Goal: Transaction & Acquisition: Subscribe to service/newsletter

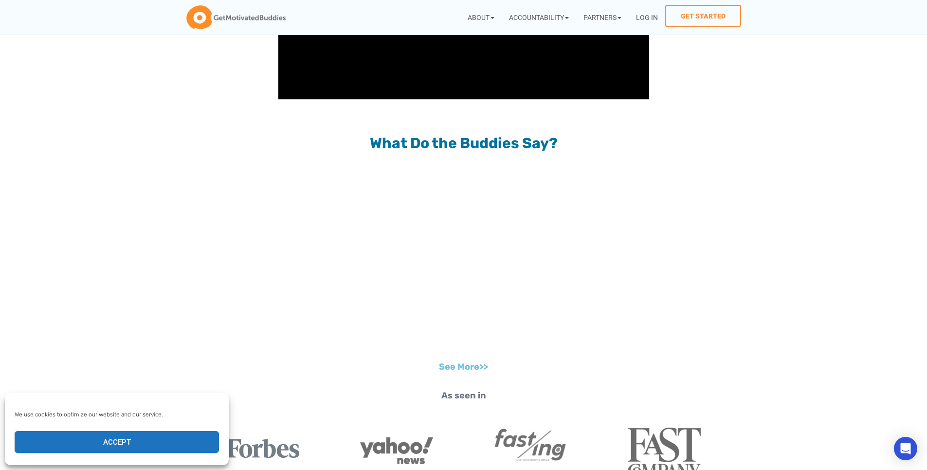
scroll to position [1022, 0]
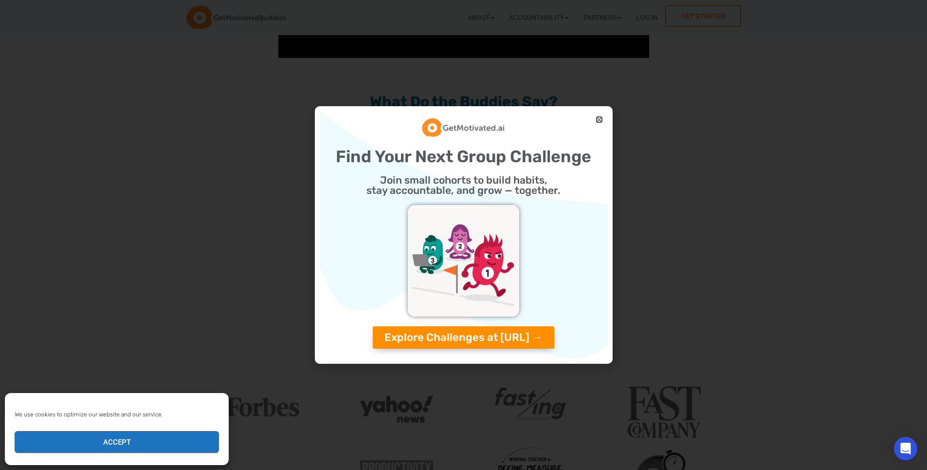
click at [601, 117] on icon "Close" at bounding box center [599, 119] width 7 height 7
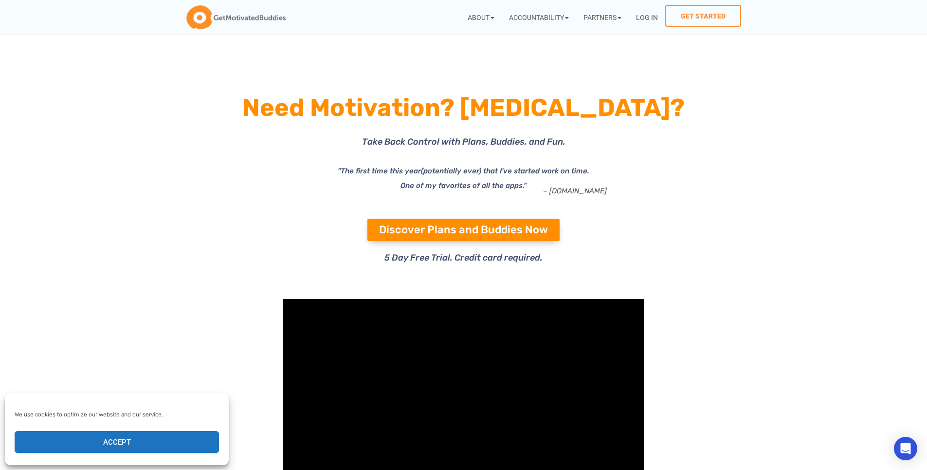
scroll to position [0, 0]
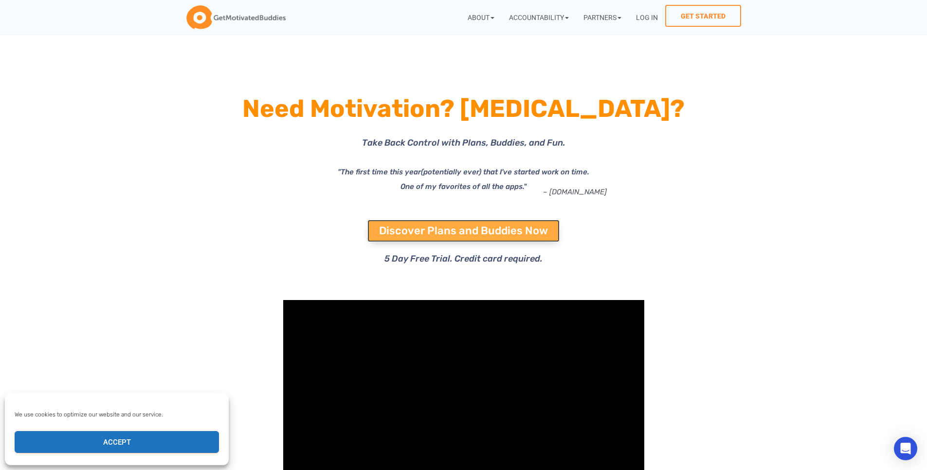
click at [521, 232] on span "Discover Plans and Buddies Now" at bounding box center [463, 230] width 169 height 11
